Goal: Information Seeking & Learning: Learn about a topic

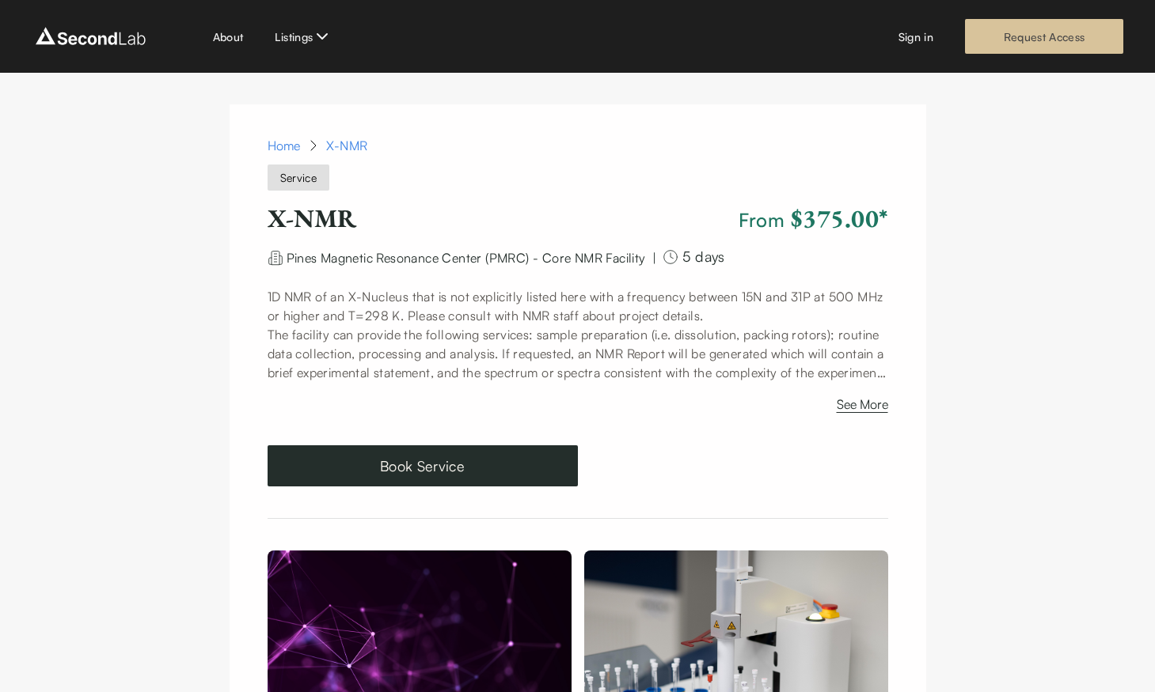
click at [1025, 40] on link "Request Access" at bounding box center [1044, 36] width 158 height 35
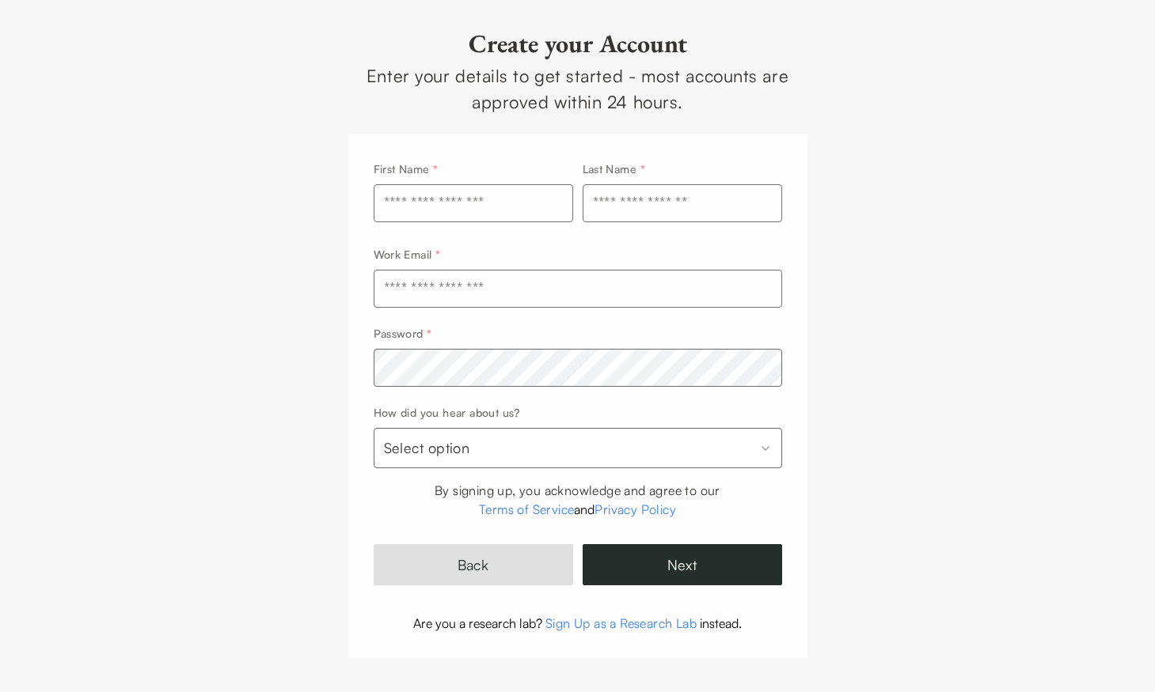
scroll to position [74, 0]
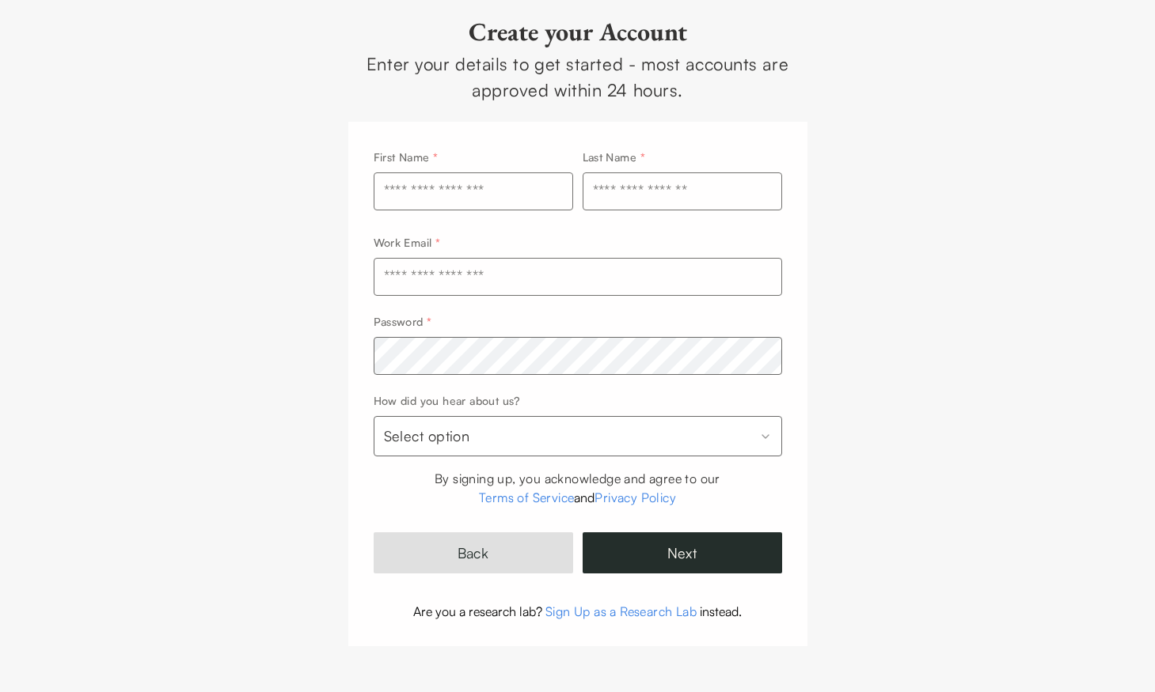
click at [620, 277] on input "text" at bounding box center [578, 277] width 408 height 38
click at [1034, 327] on div "**********" at bounding box center [577, 309] width 1155 height 767
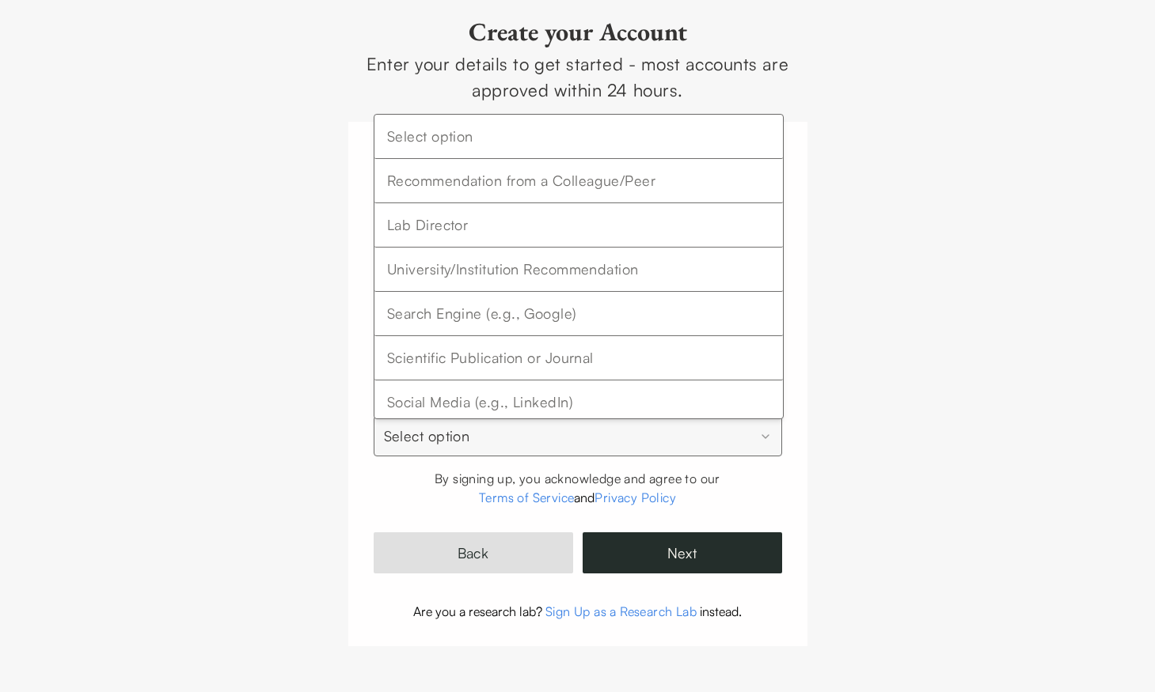
click at [768, 438] on html "**********" at bounding box center [577, 309] width 1155 height 767
click at [886, 457] on html "**********" at bounding box center [577, 309] width 1155 height 767
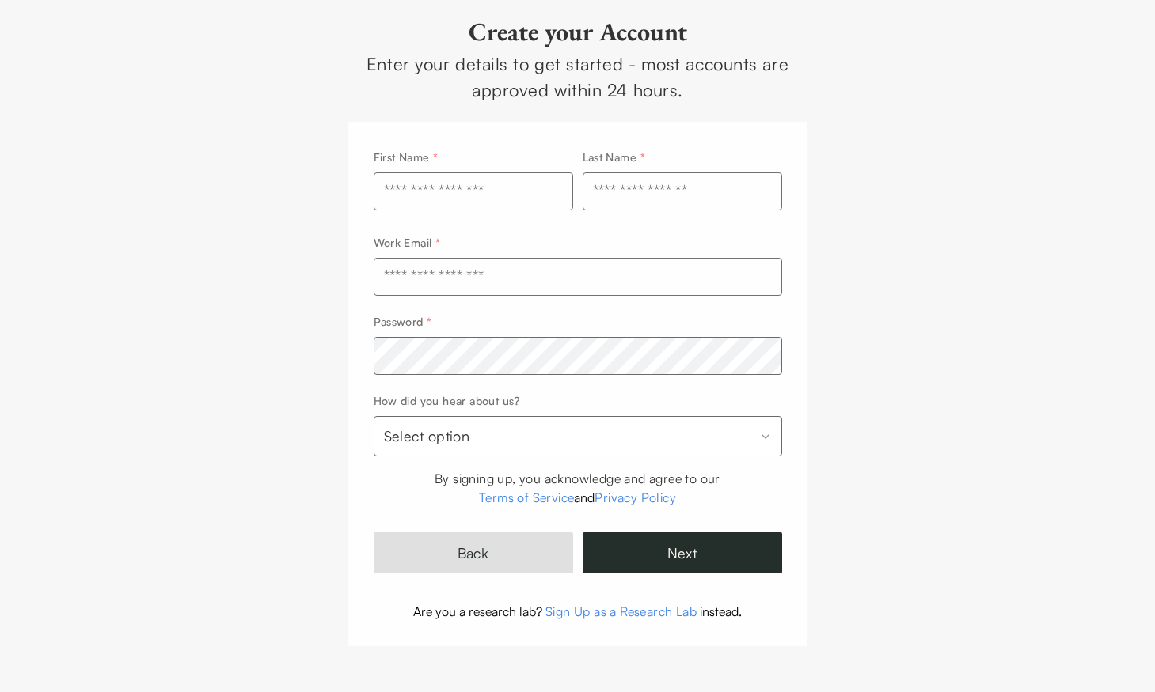
click at [601, 596] on link "Sign Up as a Research Lab" at bounding box center [620, 612] width 151 height 16
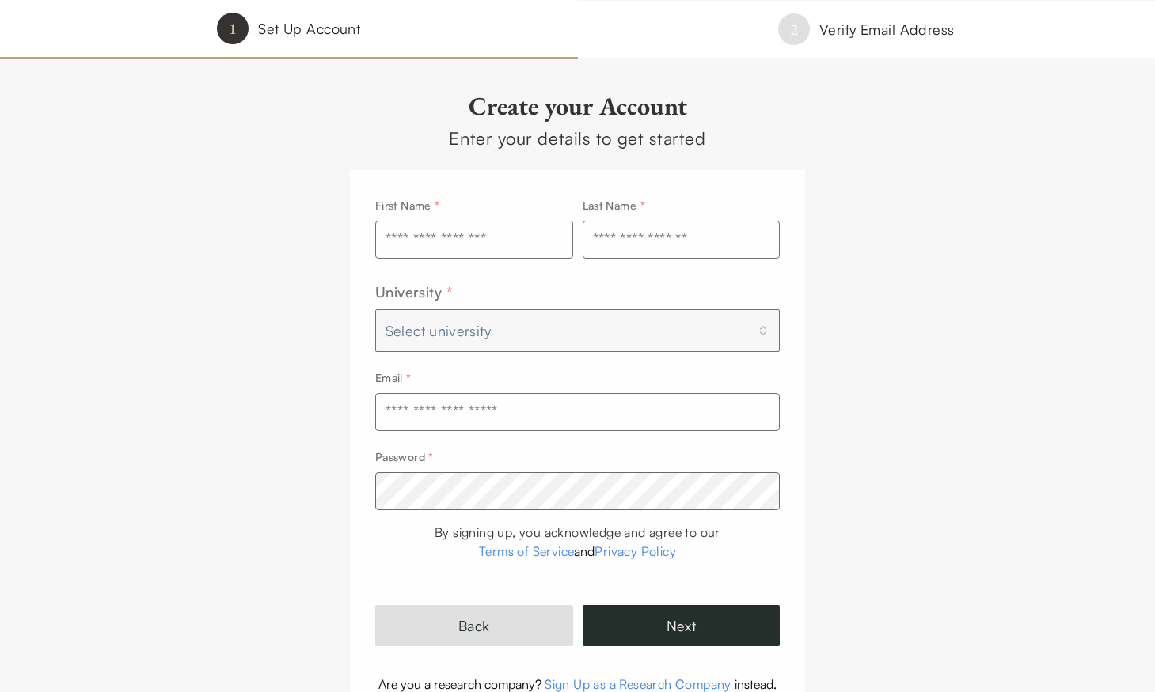
drag, startPoint x: 532, startPoint y: 347, endPoint x: 525, endPoint y: 352, distance: 8.6
click at [525, 352] on div "First Name * Last Name * University * Select university Email * Password *" at bounding box center [577, 352] width 405 height 315
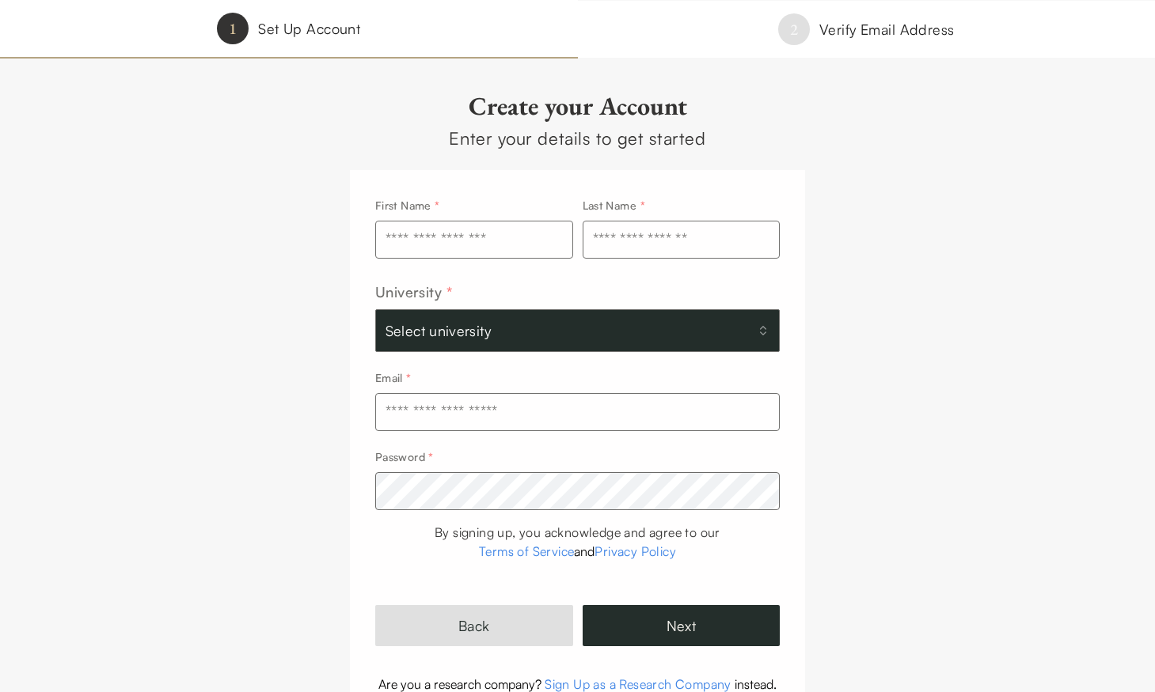
click at [526, 324] on button "Select university" at bounding box center [577, 330] width 405 height 43
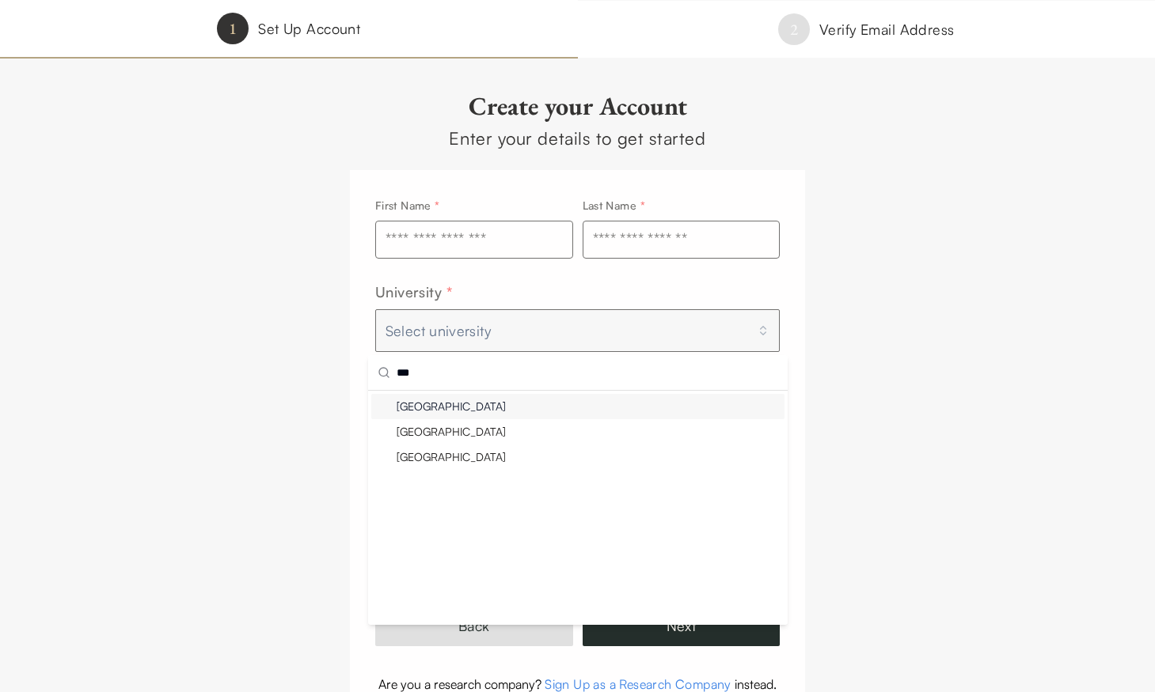
type input "****"
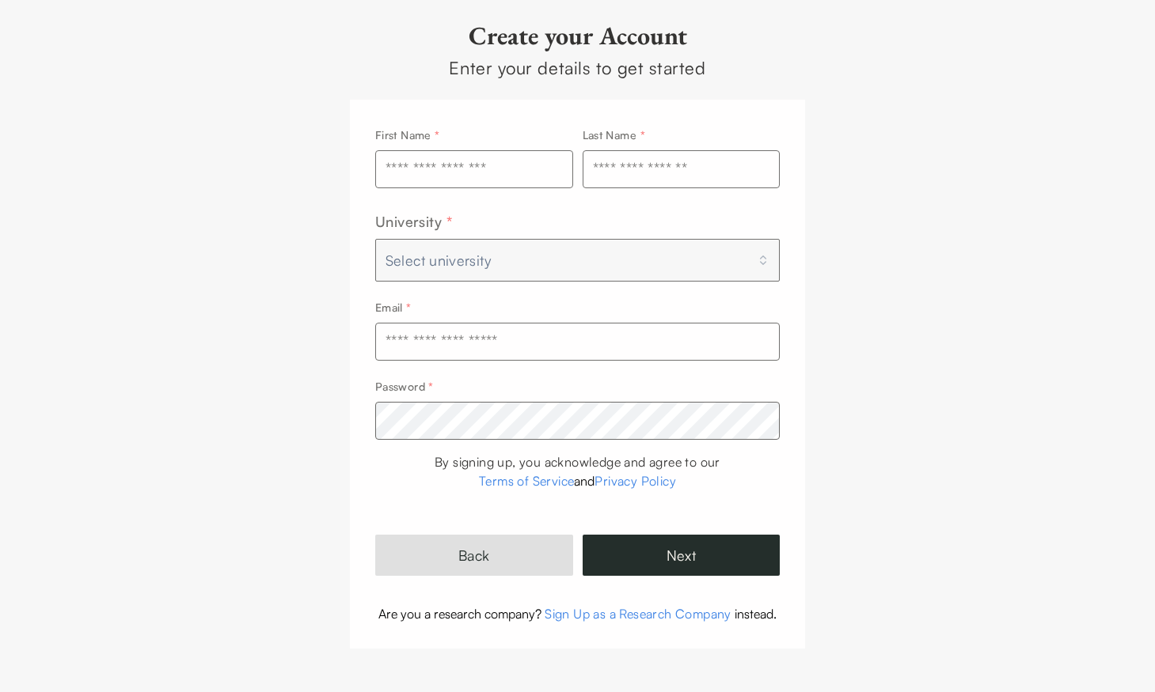
scroll to position [73, 0]
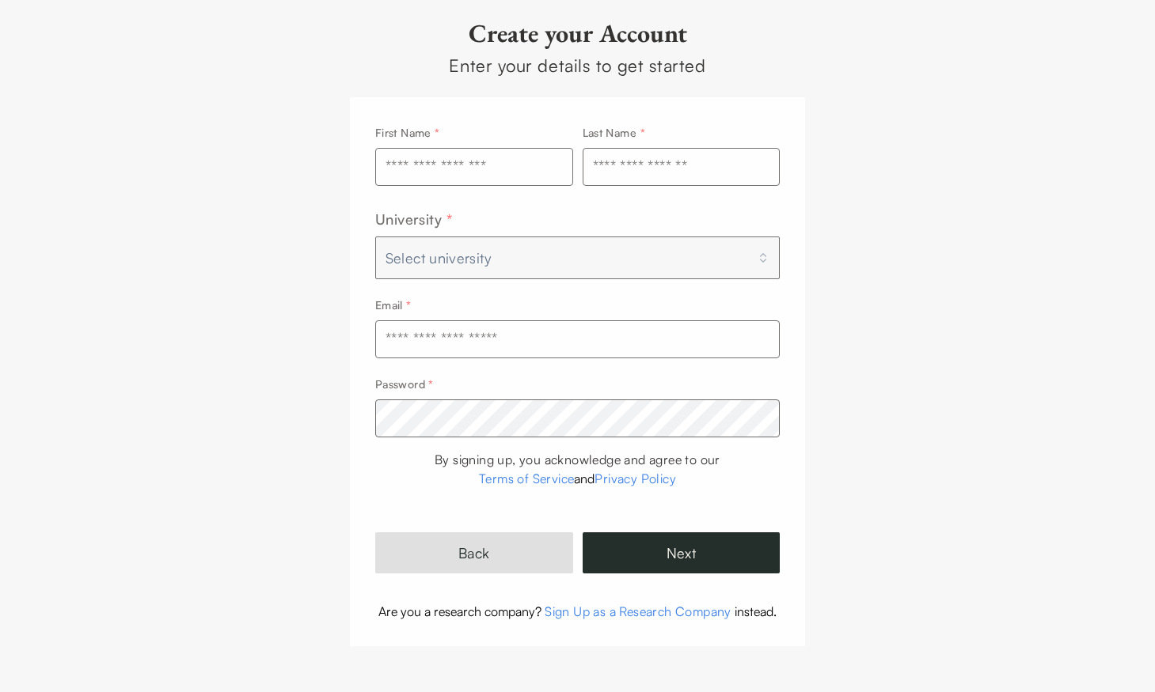
click at [612, 596] on link "Sign Up as a Research Company" at bounding box center [637, 612] width 187 height 16
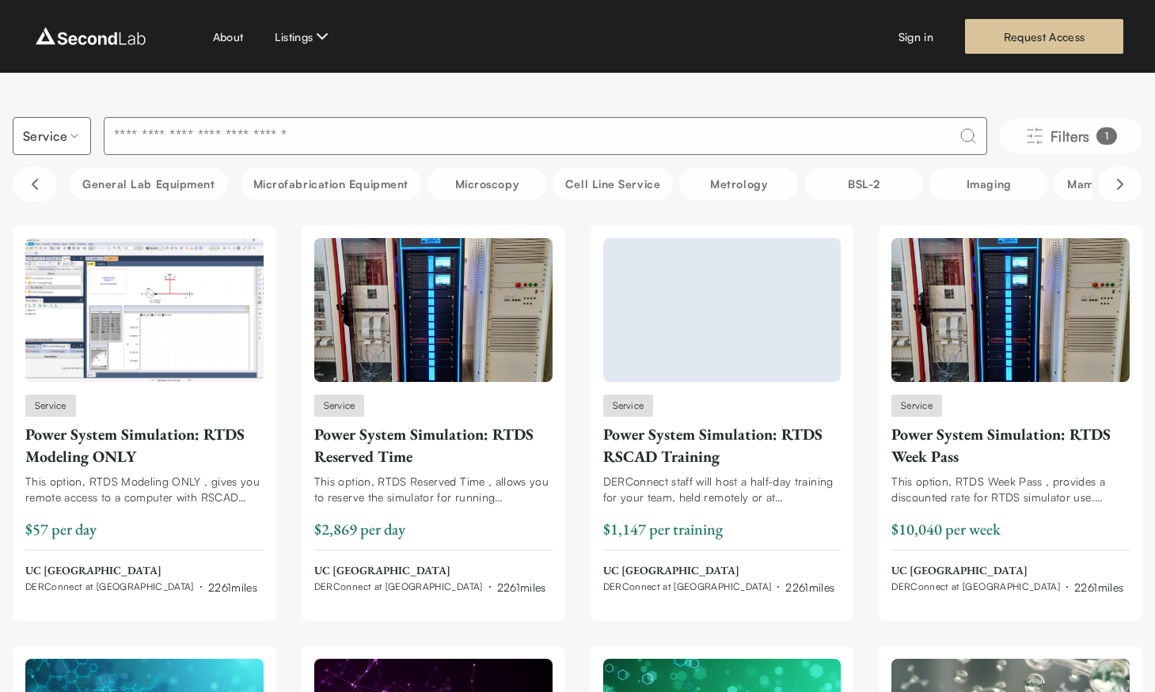
click at [236, 44] on div "About Listings" at bounding box center [273, 36] width 120 height 19
click at [227, 37] on link "About" at bounding box center [228, 36] width 31 height 17
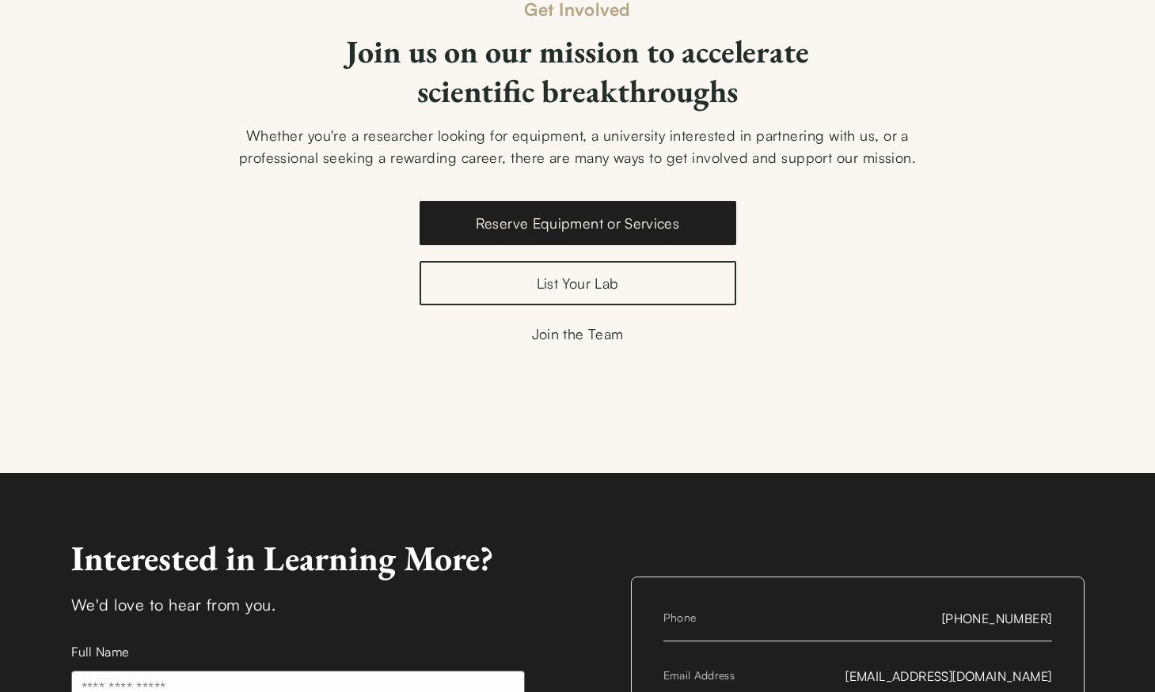
scroll to position [2304, 0]
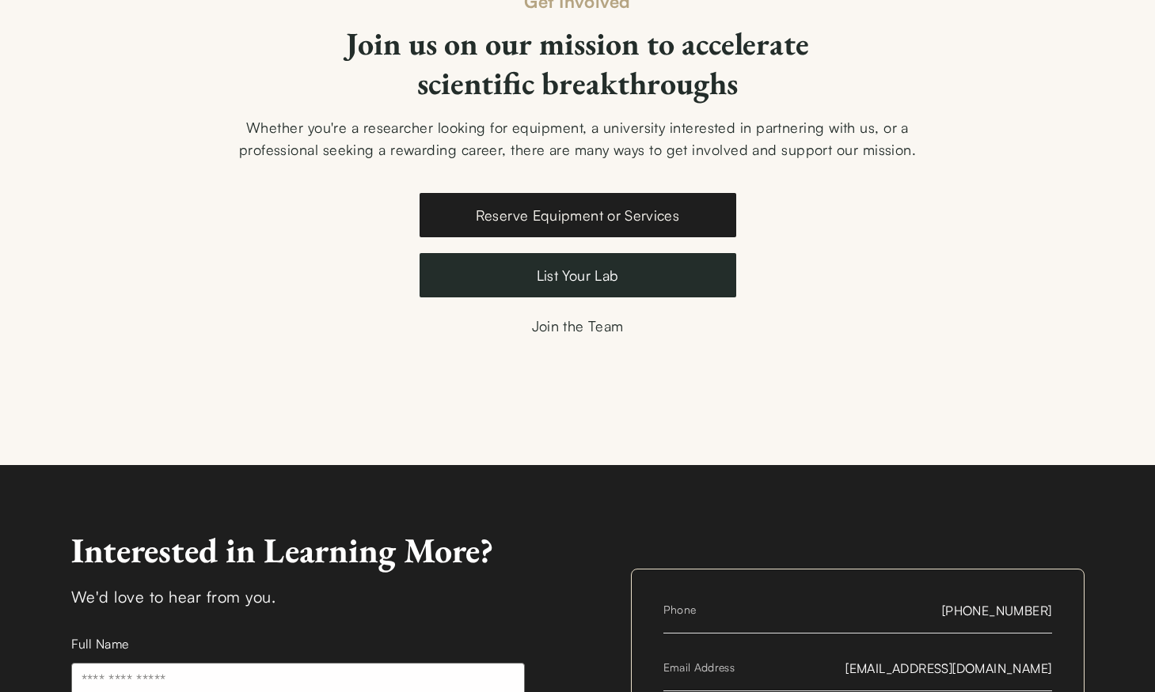
click at [593, 253] on link "List Your Lab" at bounding box center [577, 275] width 317 height 44
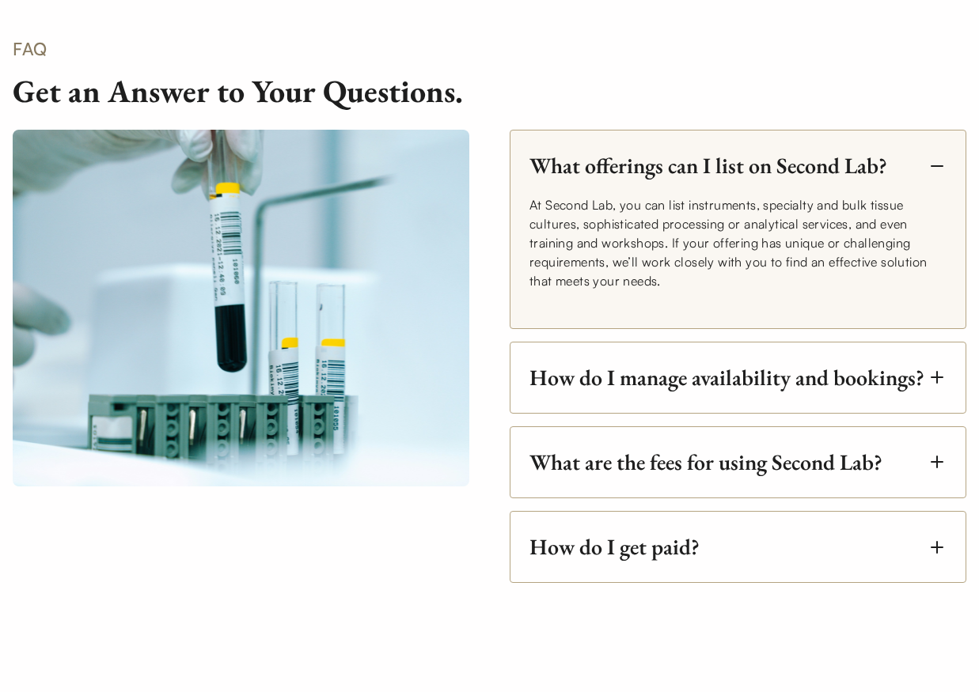
scroll to position [2553, 0]
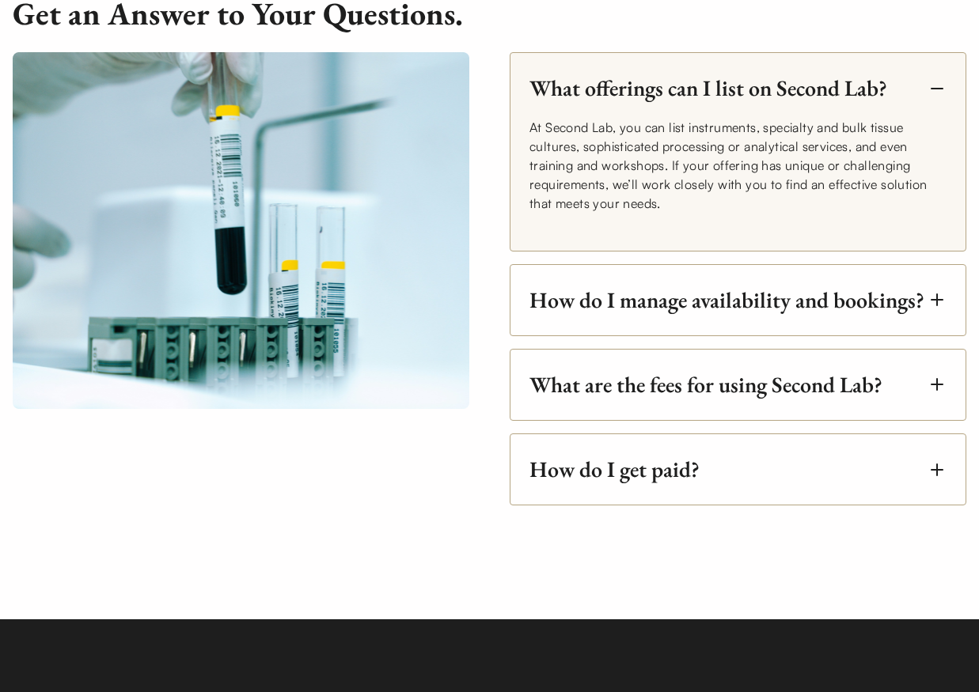
click at [696, 395] on div "What are the fees for using Second Lab?" at bounding box center [705, 385] width 353 height 20
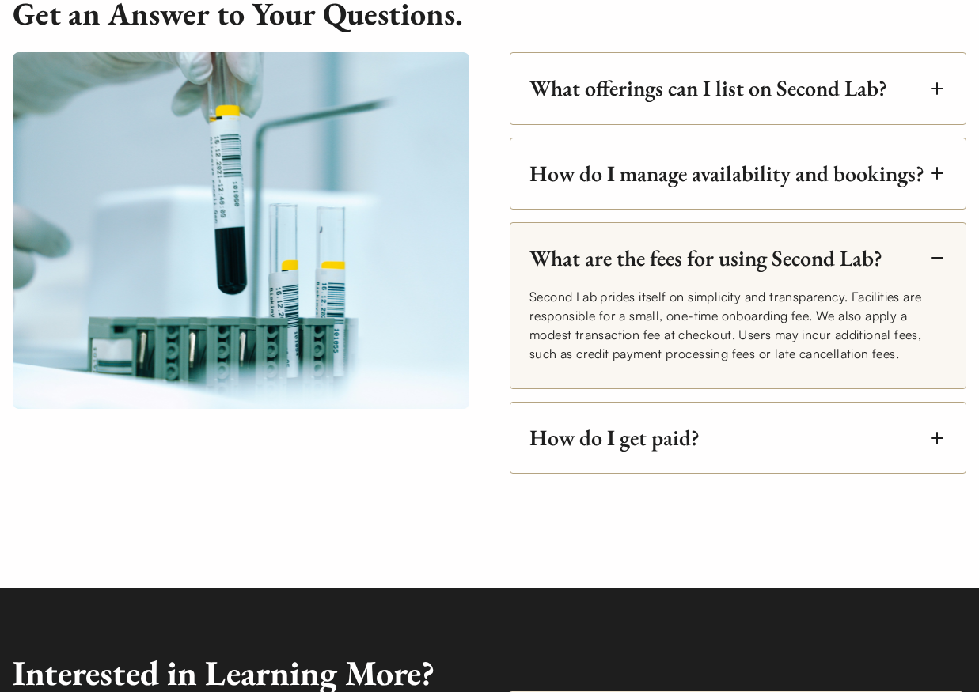
click at [650, 448] on div "How do I get paid?" at bounding box center [614, 438] width 170 height 20
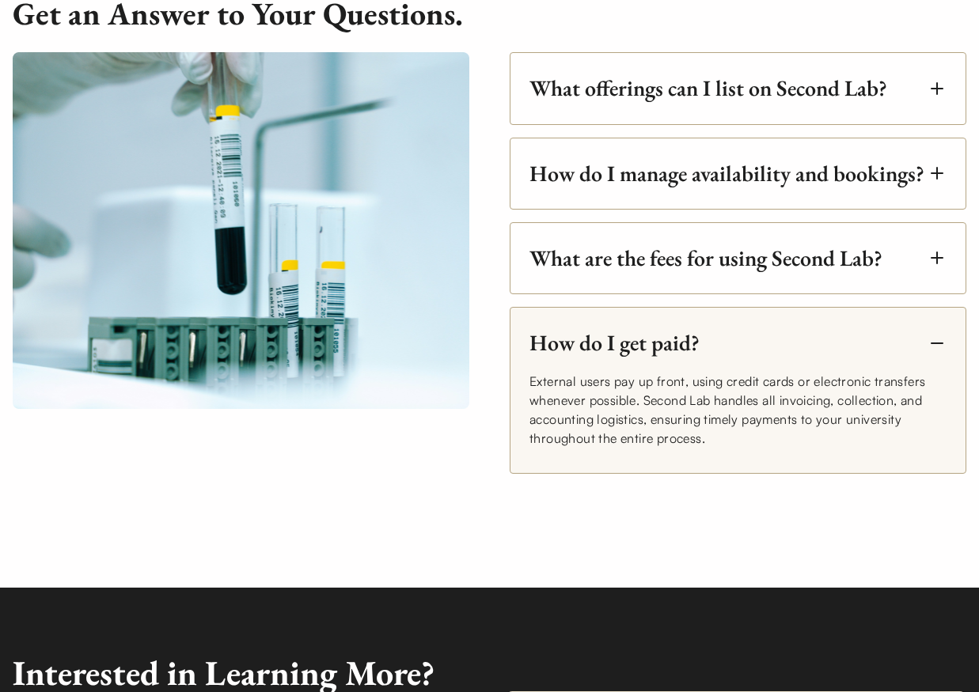
click at [639, 268] on div "What are the fees for using Second Lab?" at bounding box center [705, 258] width 353 height 20
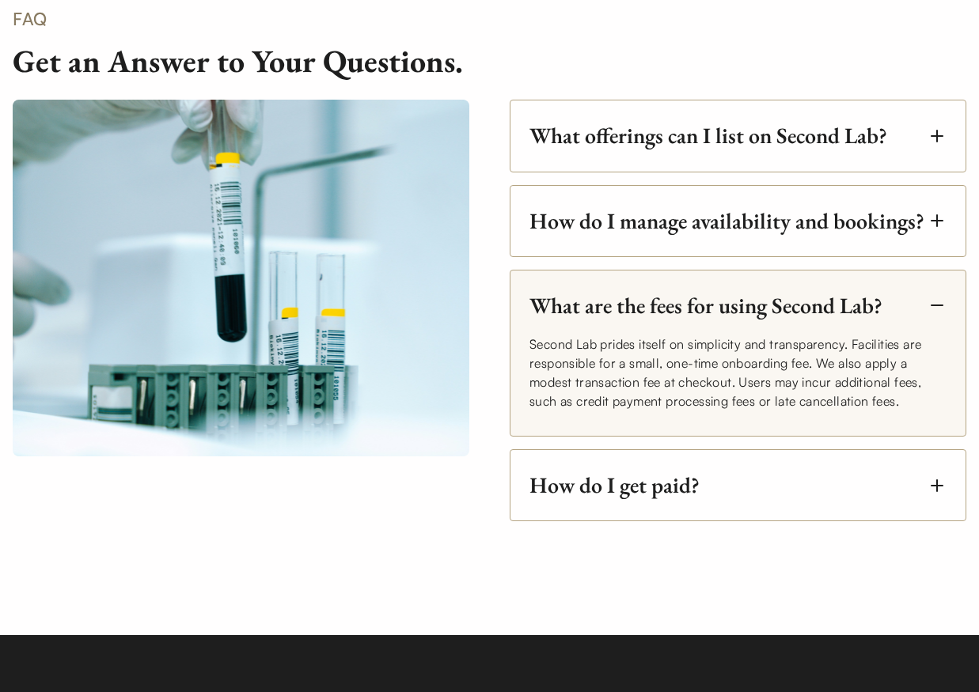
scroll to position [2508, 0]
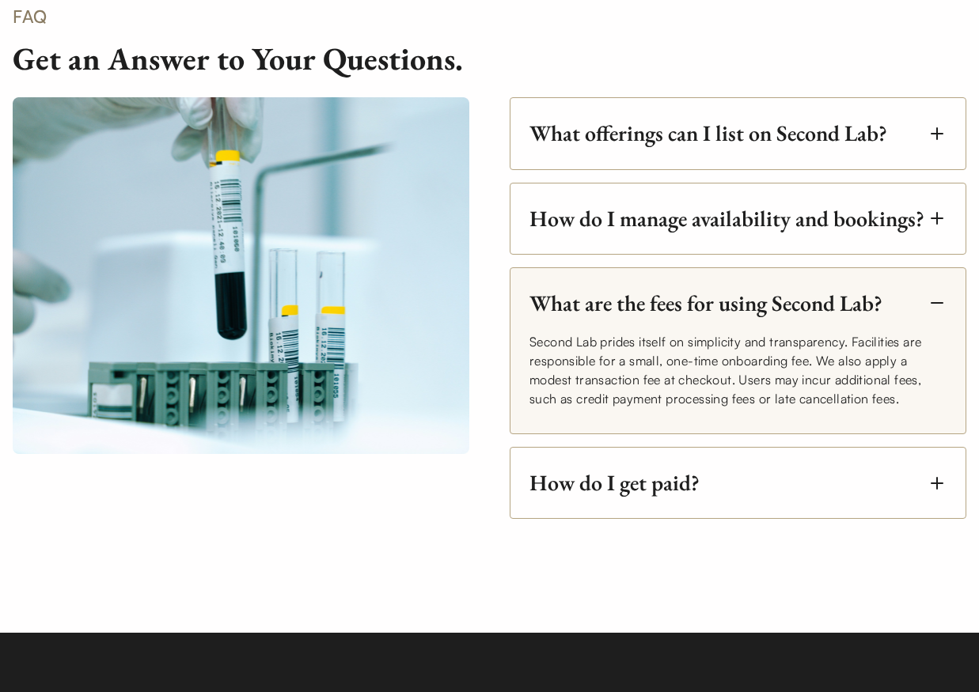
click at [675, 229] on div "How do I manage availability and bookings?" at bounding box center [726, 219] width 395 height 20
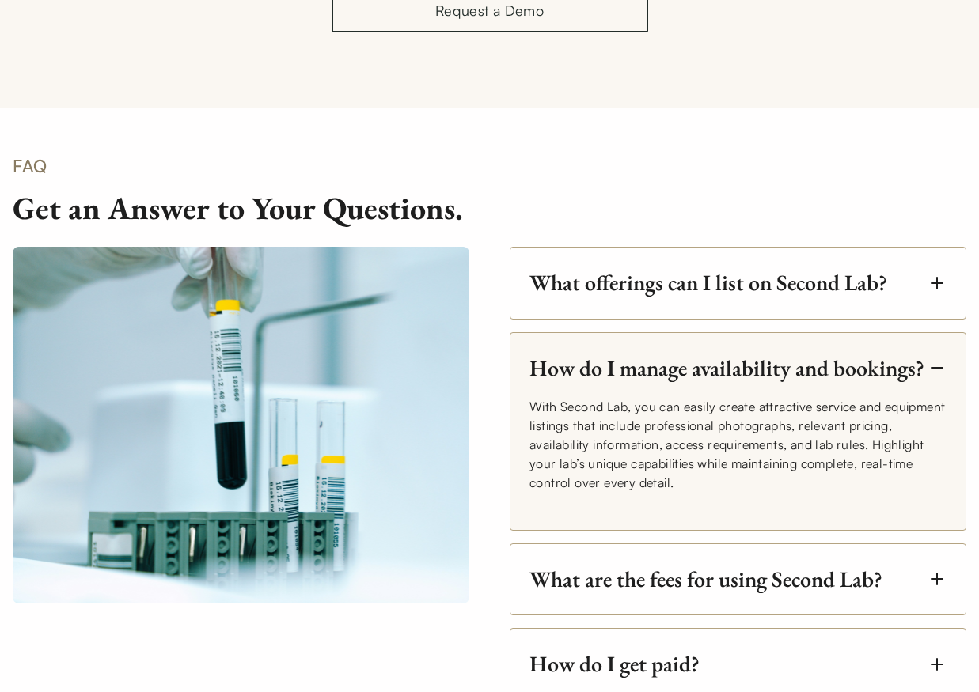
scroll to position [2358, 0]
click at [726, 156] on div "FAQ Get an Answer to Your Questions." at bounding box center [489, 169] width 979 height 120
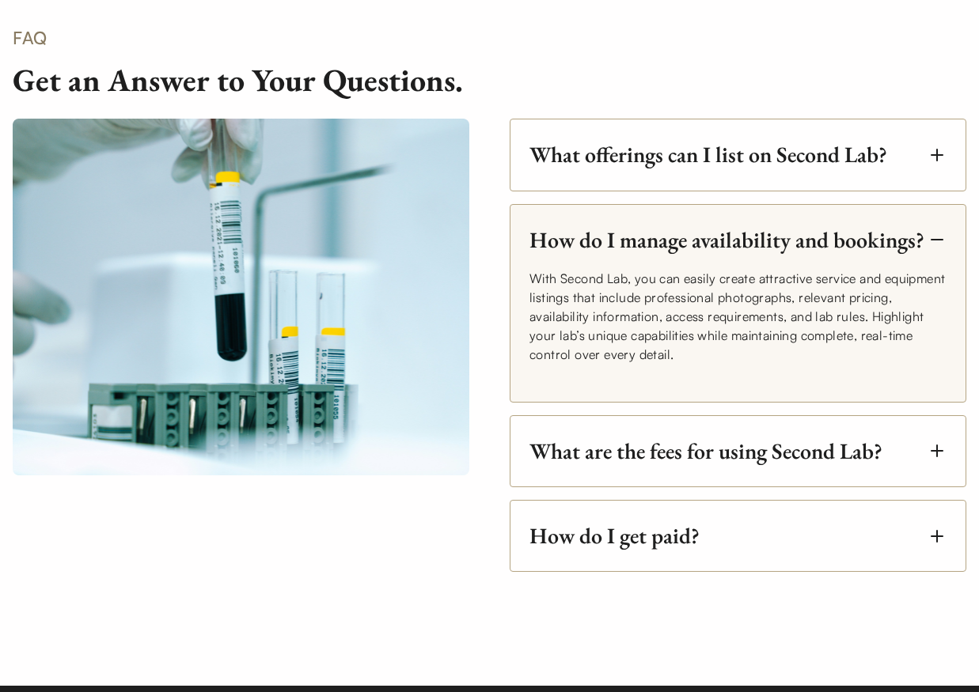
scroll to position [2551, 0]
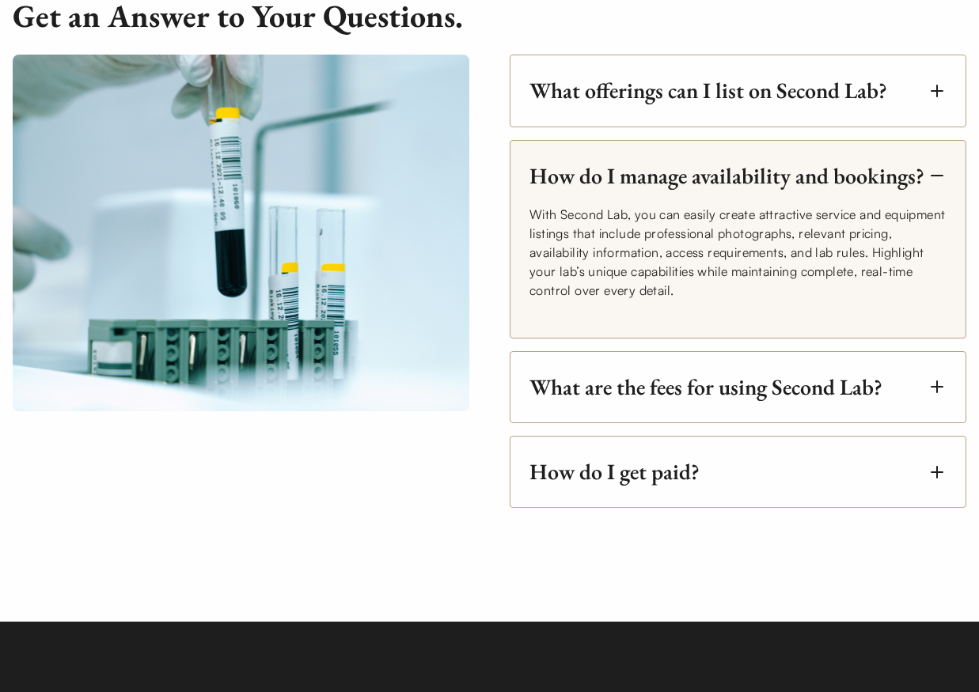
click at [775, 96] on div "What offerings can I list on Second Lab?" at bounding box center [708, 91] width 358 height 20
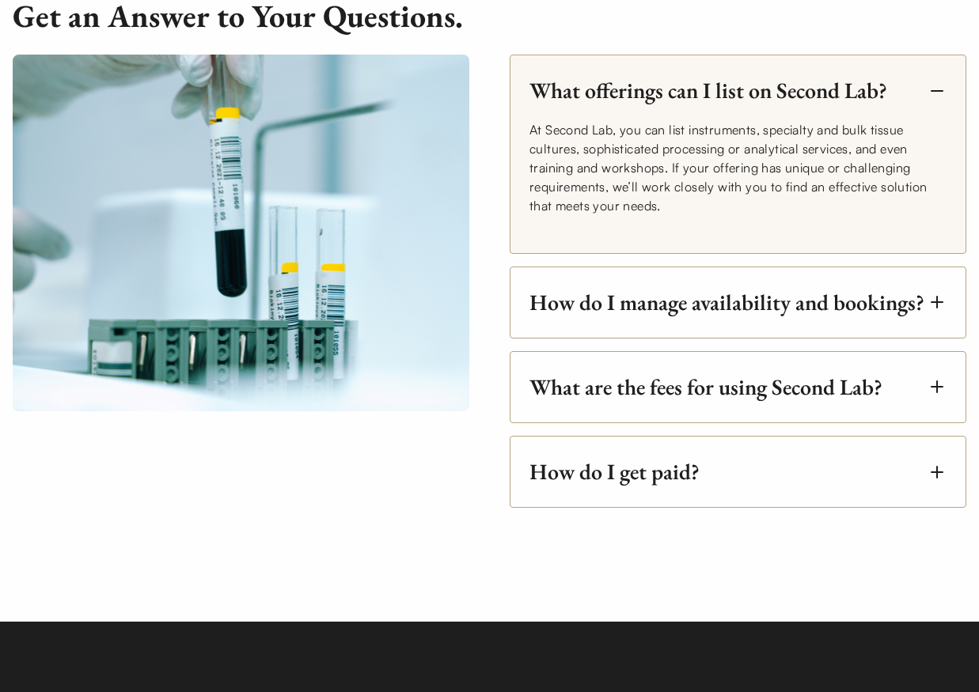
click at [798, 397] on div "What are the fees for using Second Lab?" at bounding box center [705, 387] width 353 height 20
